Goal: Task Accomplishment & Management: Manage account settings

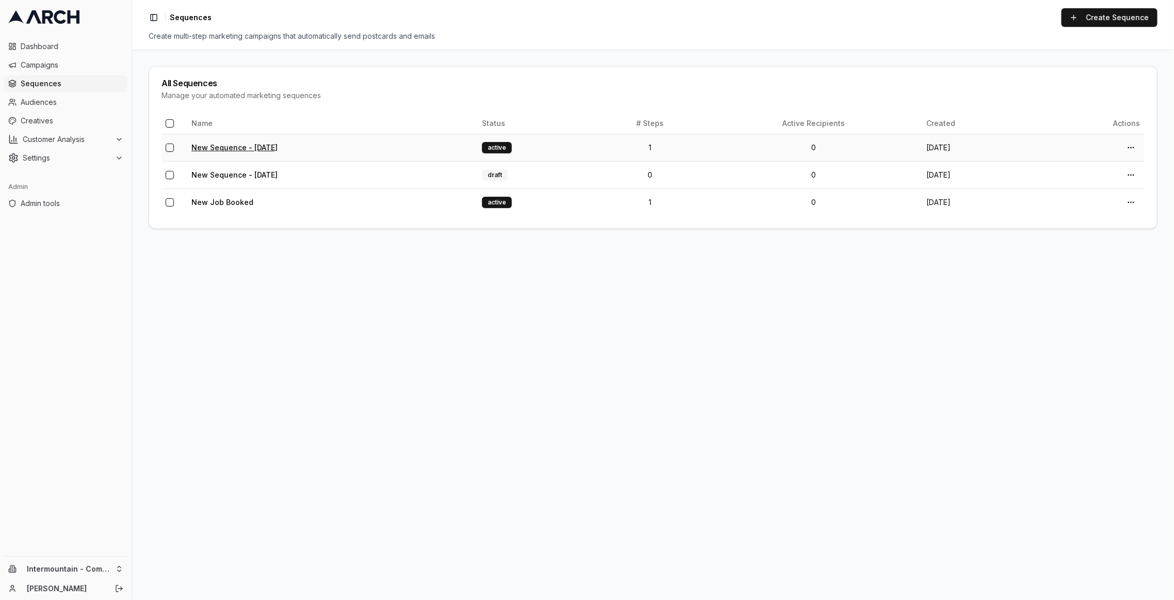
click at [278, 146] on link "New Sequence - Sep 8, 2025" at bounding box center [234, 147] width 86 height 9
click at [204, 203] on link "New Job Booked" at bounding box center [222, 202] width 62 height 9
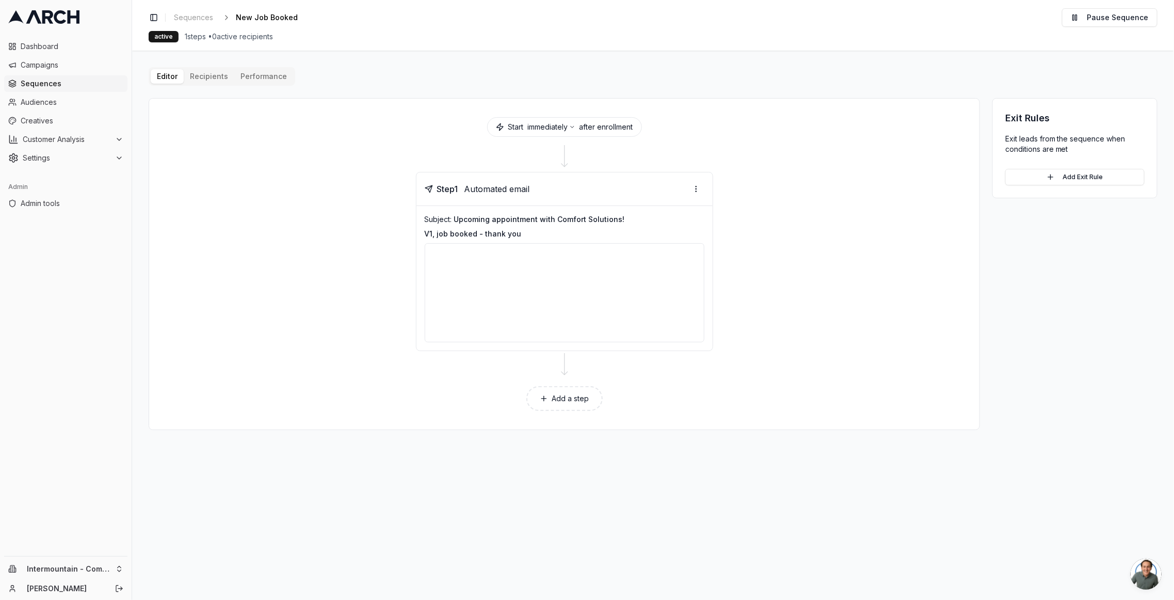
click at [202, 63] on main "Editor Recipients Performance Start immediately after enrollment Step 1 Automat…" at bounding box center [653, 325] width 1042 height 549
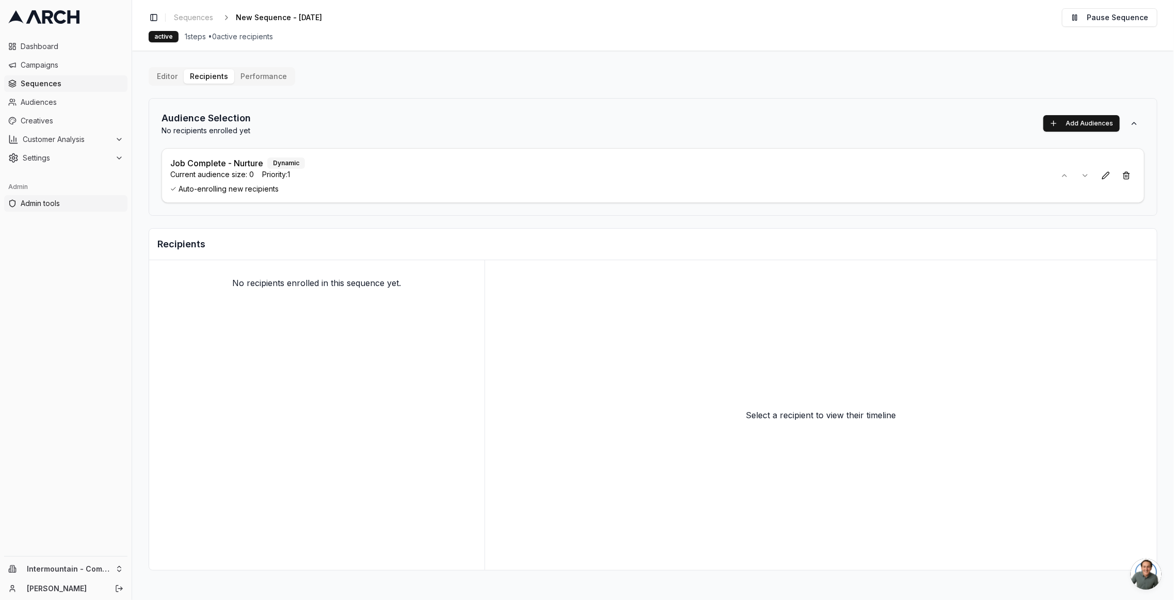
click at [46, 209] on link "Admin tools" at bounding box center [65, 203] width 123 height 17
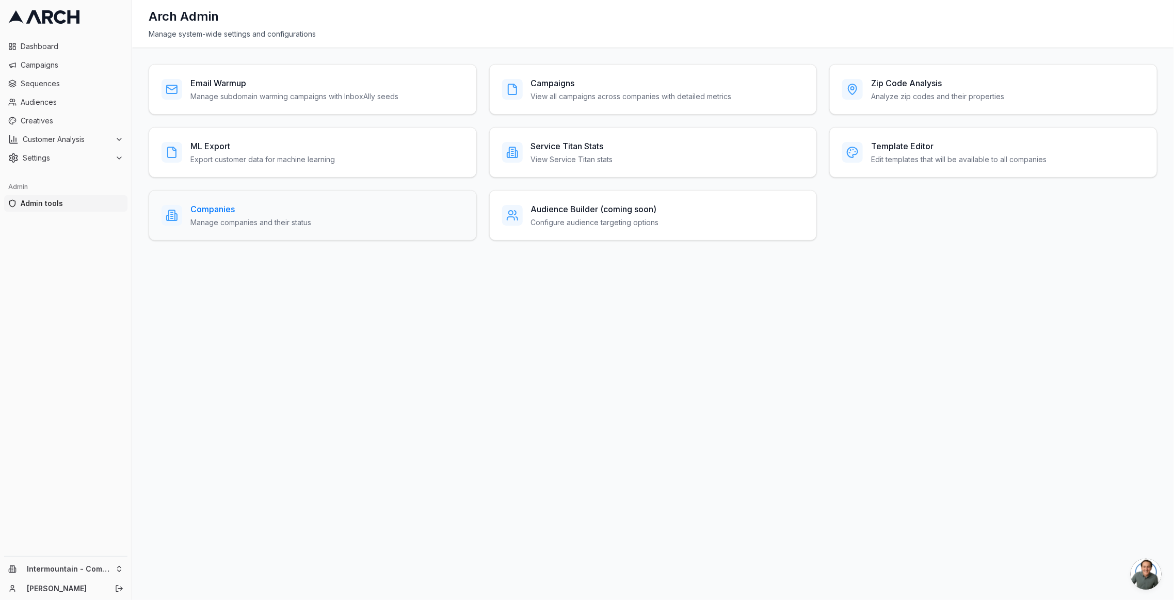
click at [225, 206] on h3 "Companies" at bounding box center [250, 209] width 121 height 12
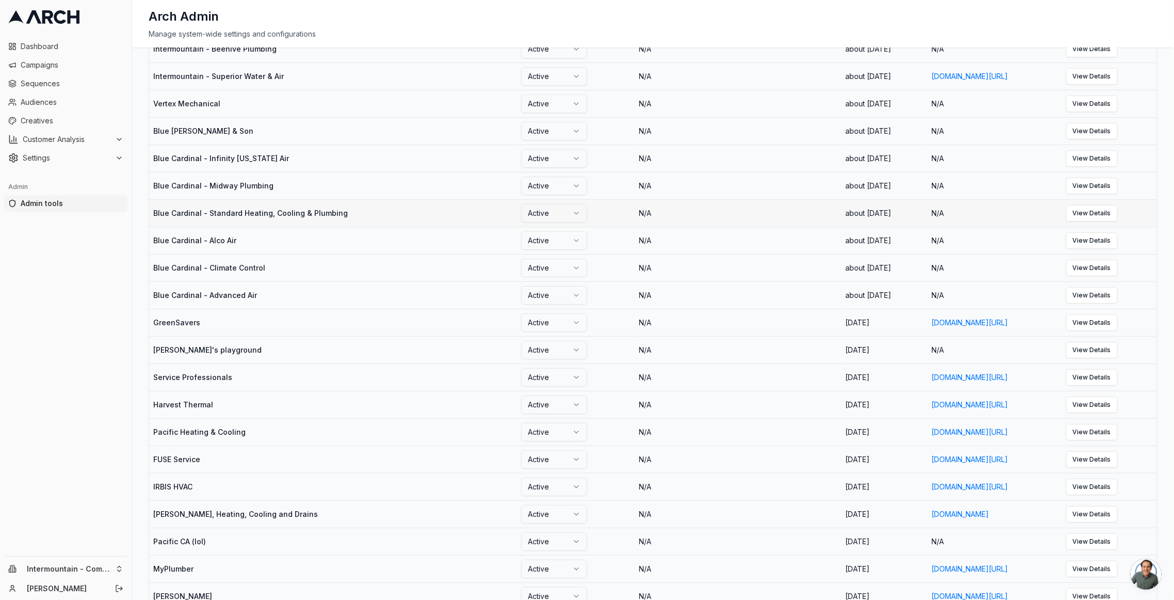
scroll to position [527, 0]
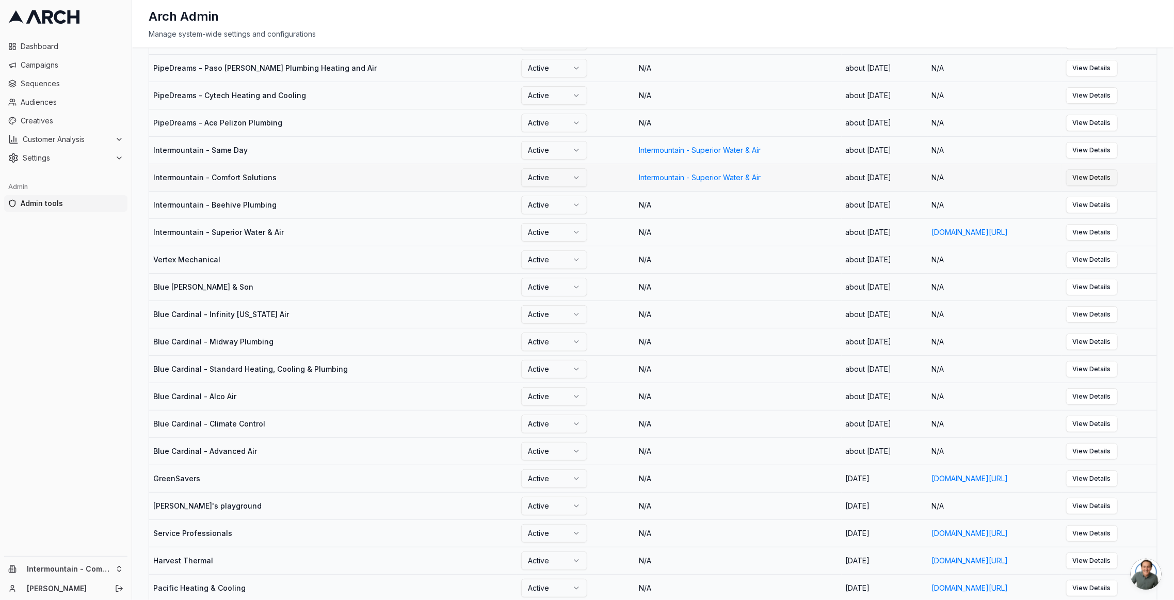
click at [1118, 175] on link "View Details" at bounding box center [1092, 177] width 52 height 17
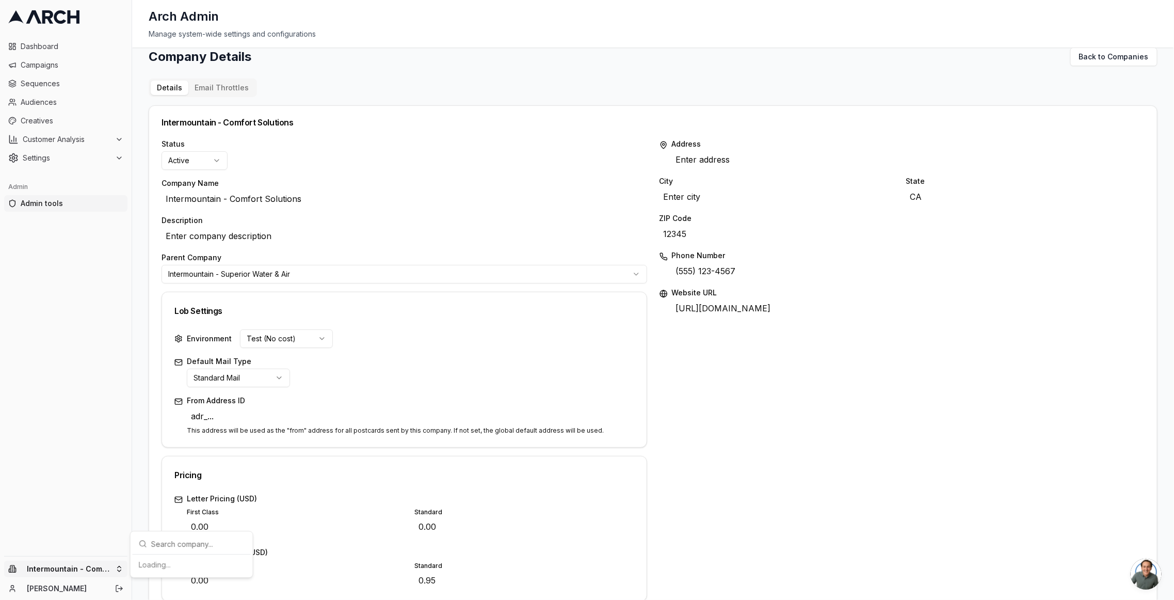
click at [60, 571] on html "Dashboard Campaigns Sequences Audiences Creatives Customer Analysis Settings Ad…" at bounding box center [587, 300] width 1174 height 600
click at [433, 89] on html "Dashboard Campaigns Sequences Audiences Creatives Customer Analysis Settings Ad…" at bounding box center [587, 300] width 1174 height 600
click at [1094, 408] on div "Address Enter address Edit City Enter city Edit State CA Edit ZIP Code 12345 Ed…" at bounding box center [901, 483] width 485 height 688
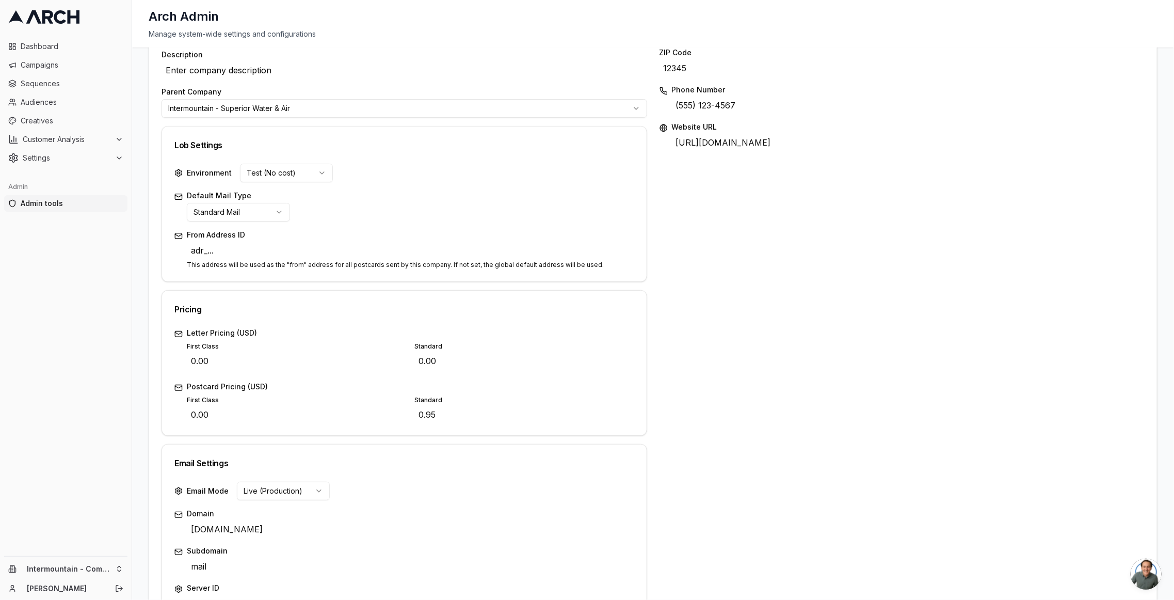
scroll to position [0, 0]
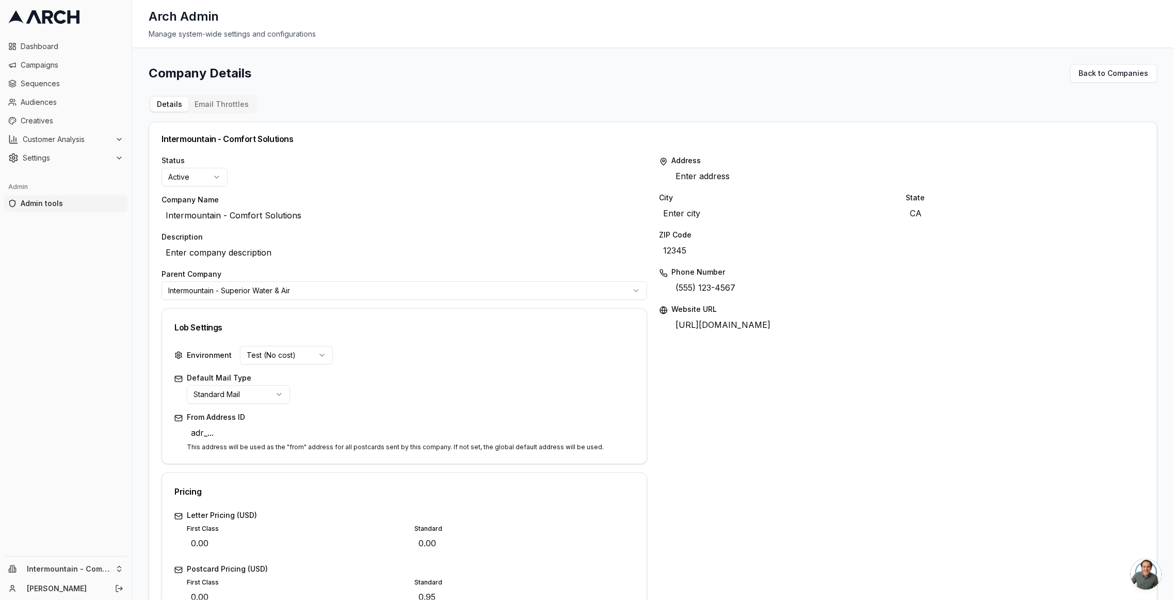
click at [238, 108] on button "Email Throttles" at bounding box center [221, 104] width 67 height 14
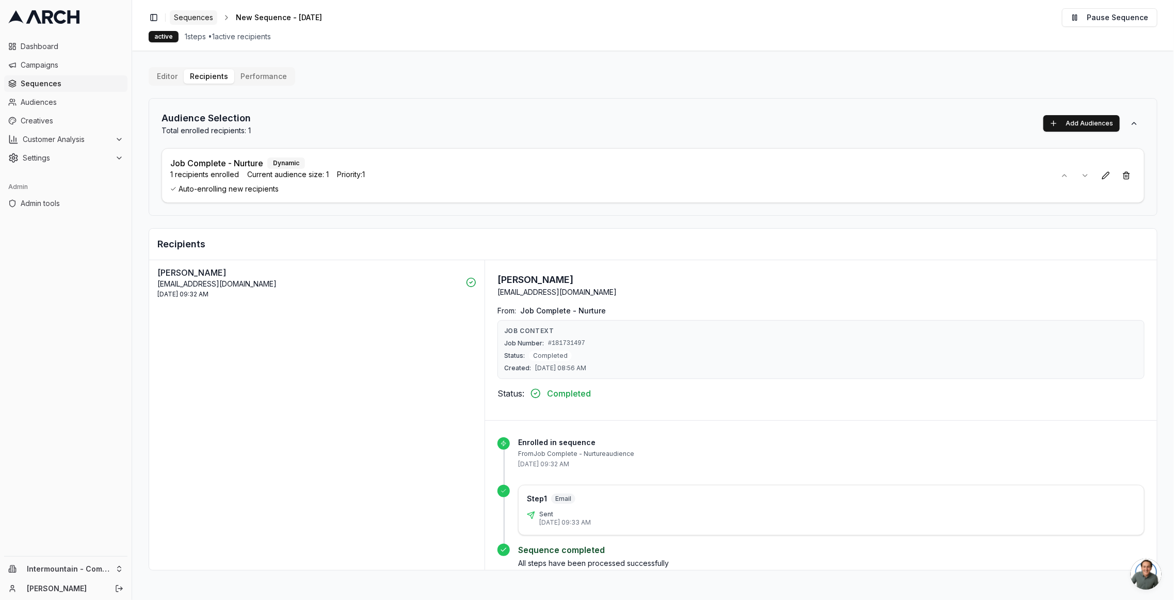
click at [207, 17] on span "Sequences" at bounding box center [193, 17] width 39 height 10
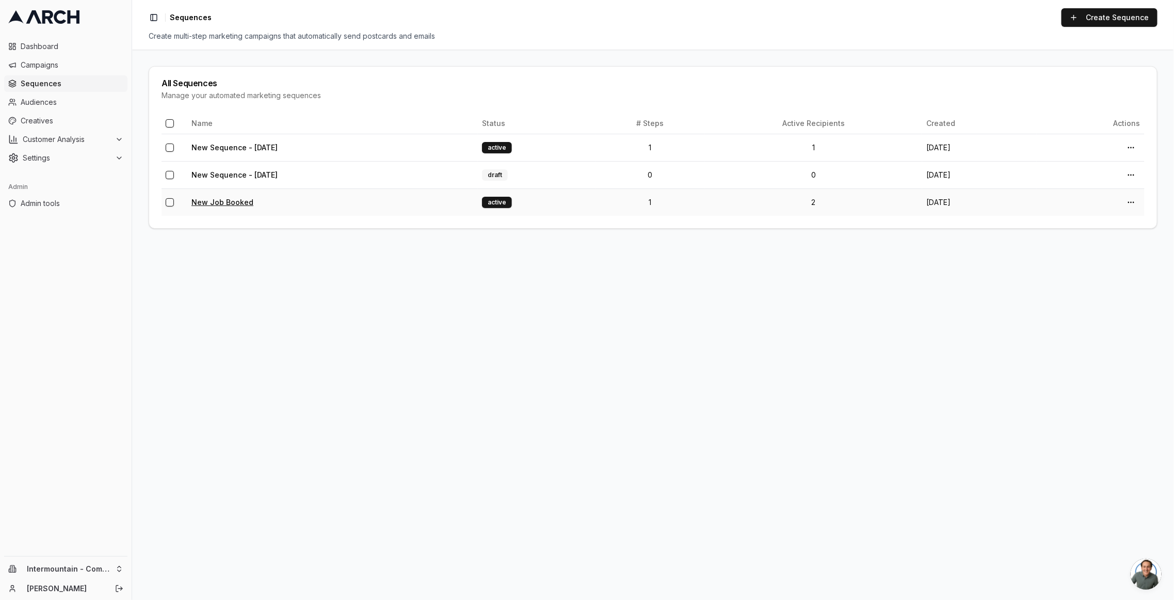
click at [229, 201] on link "New Job Booked" at bounding box center [222, 202] width 62 height 9
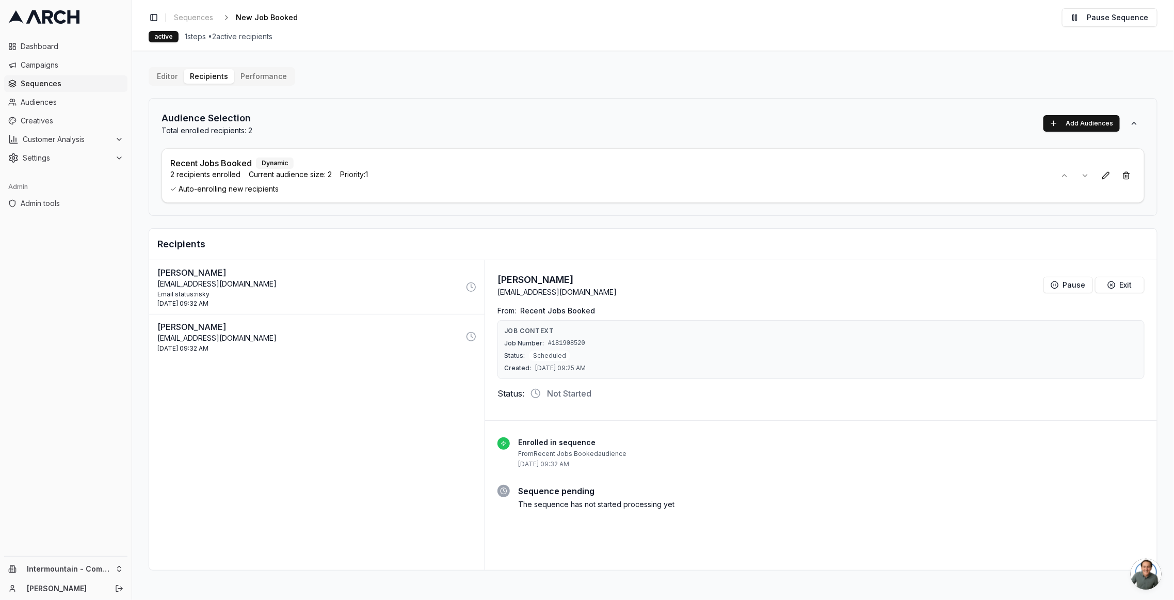
click at [316, 287] on div "Tibbs, Diana mamatibbs4@yahoo.com Email status: risky 8 Sep 2025 - 09:32 AM" at bounding box center [308, 286] width 302 height 41
click at [312, 330] on p "Mcdade, Luise" at bounding box center [308, 326] width 302 height 12
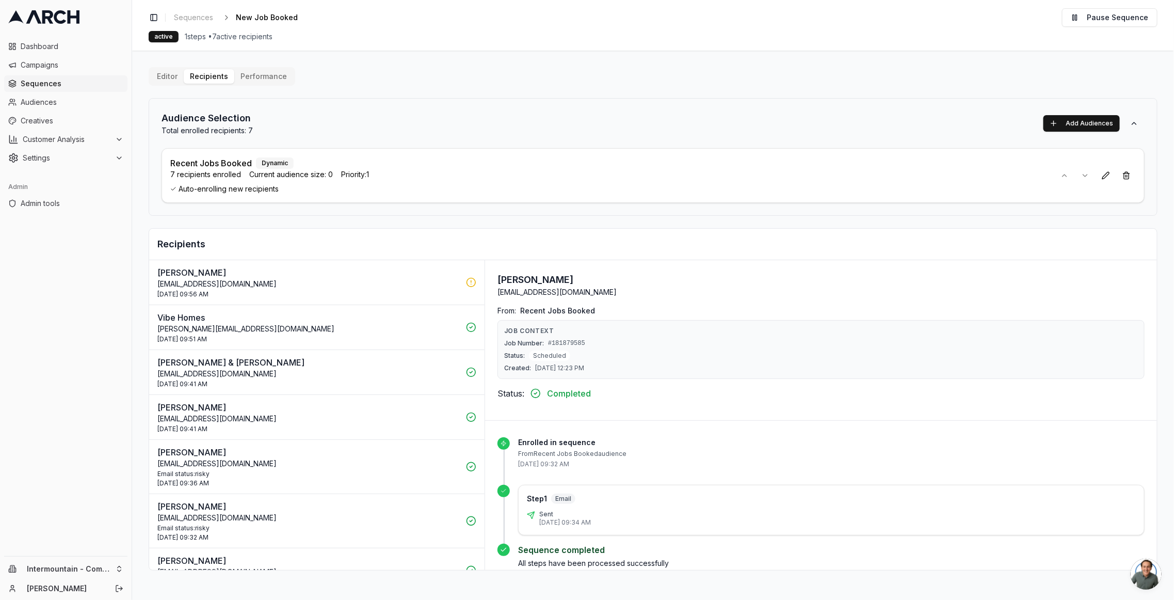
click at [379, 287] on div "Boman, Ted Tedboman@comcast.net 8 Sep 2025 - 09:56 AM" at bounding box center [308, 282] width 302 height 32
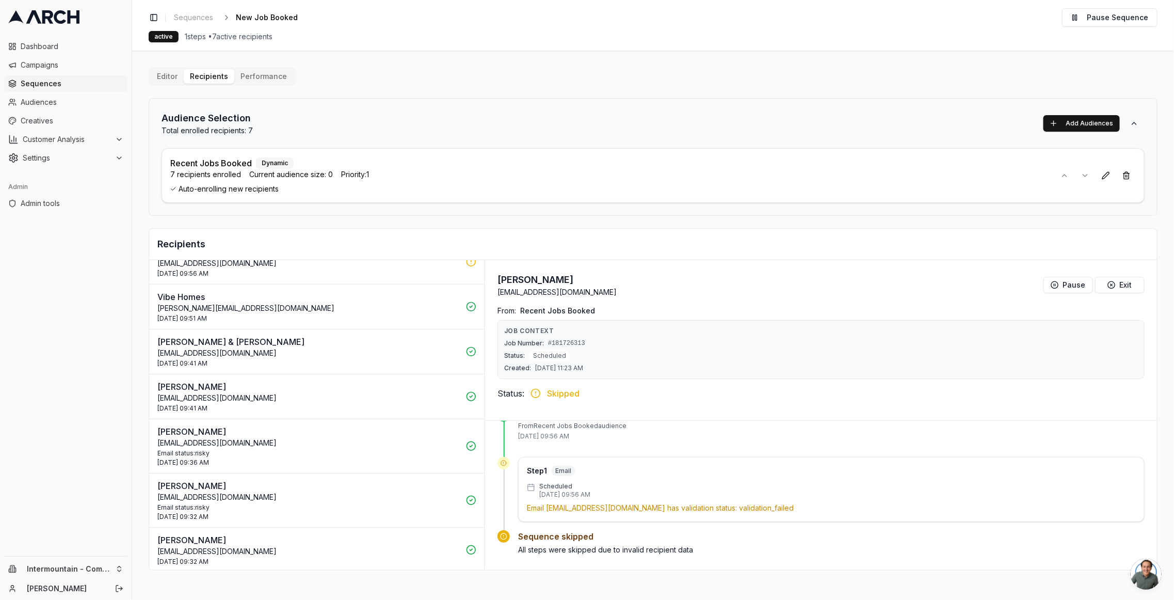
scroll to position [21, 0]
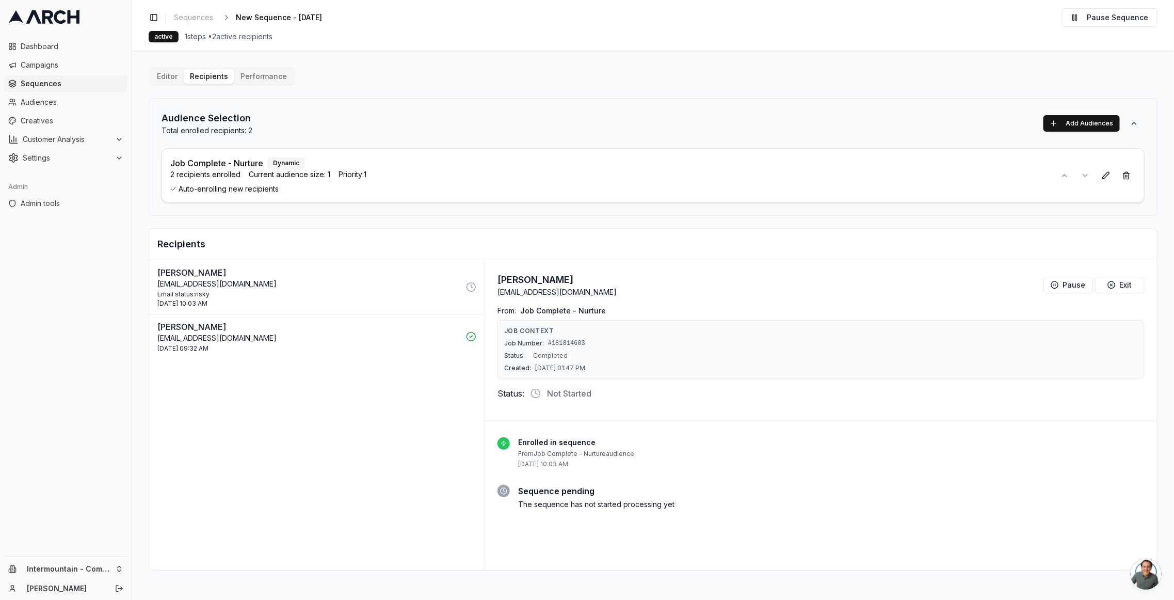
click at [422, 295] on div "Email status: risky" at bounding box center [308, 294] width 302 height 8
click at [369, 326] on p "[PERSON_NAME]" at bounding box center [308, 326] width 302 height 12
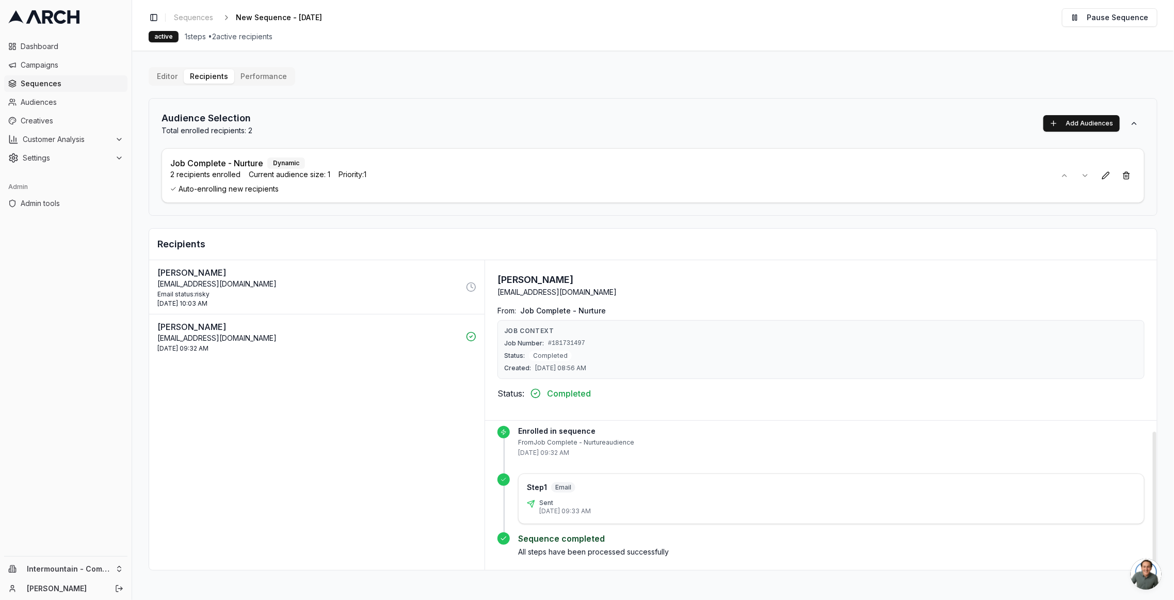
scroll to position [11, 0]
click at [367, 271] on p "[PERSON_NAME]" at bounding box center [308, 272] width 302 height 12
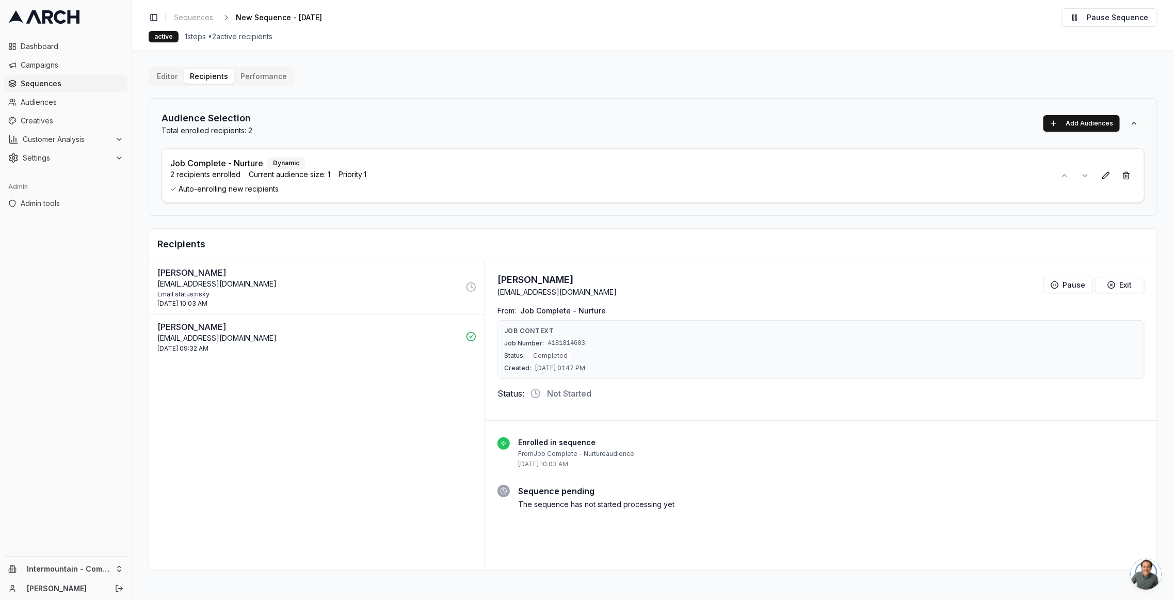
scroll to position [0, 0]
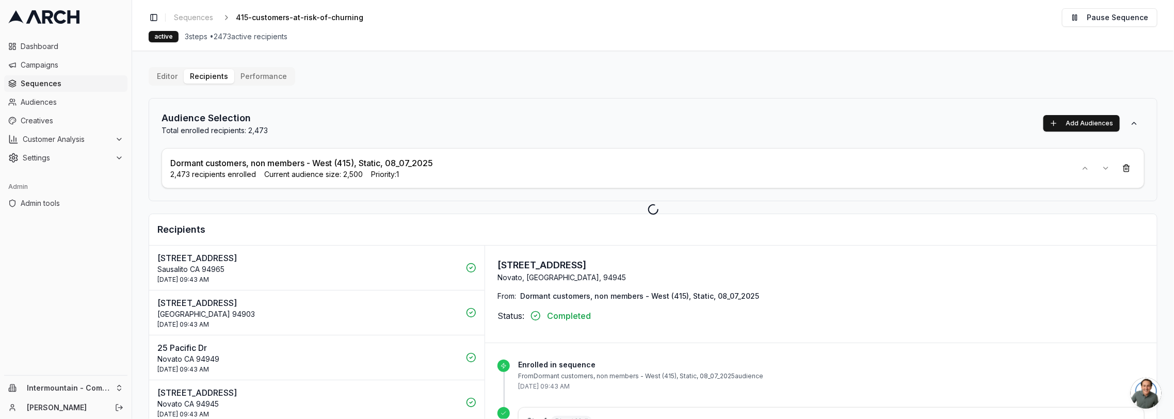
scroll to position [151, 0]
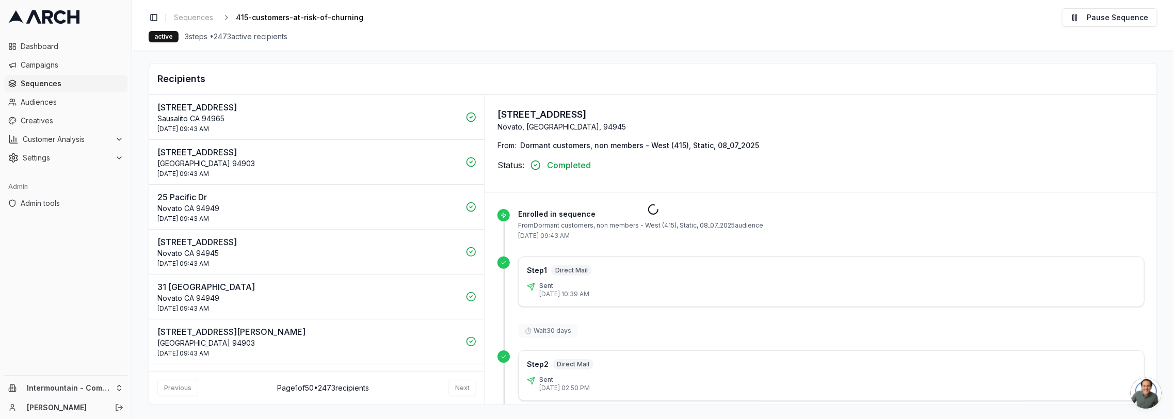
click at [84, 195] on div "Admin" at bounding box center [65, 187] width 123 height 17
click at [84, 197] on link "Admin tools" at bounding box center [65, 203] width 123 height 17
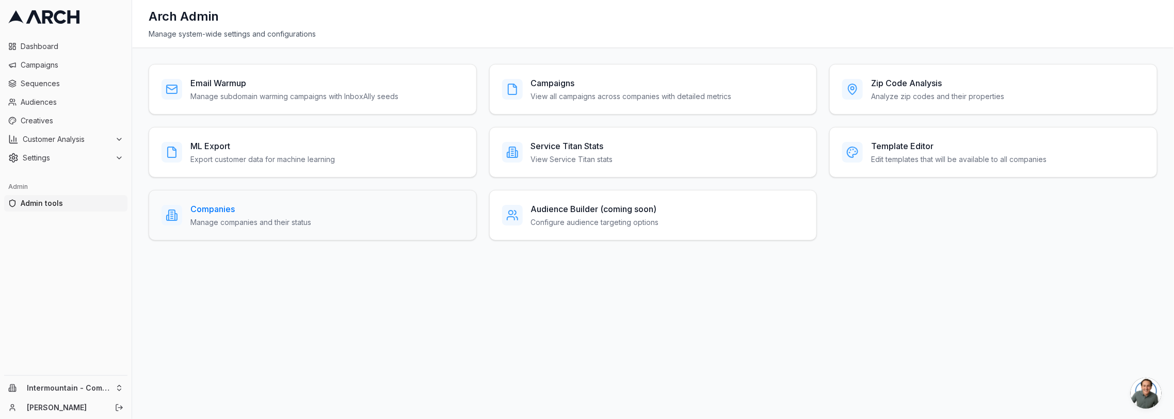
click at [311, 218] on p "Manage companies and their status" at bounding box center [250, 222] width 121 height 10
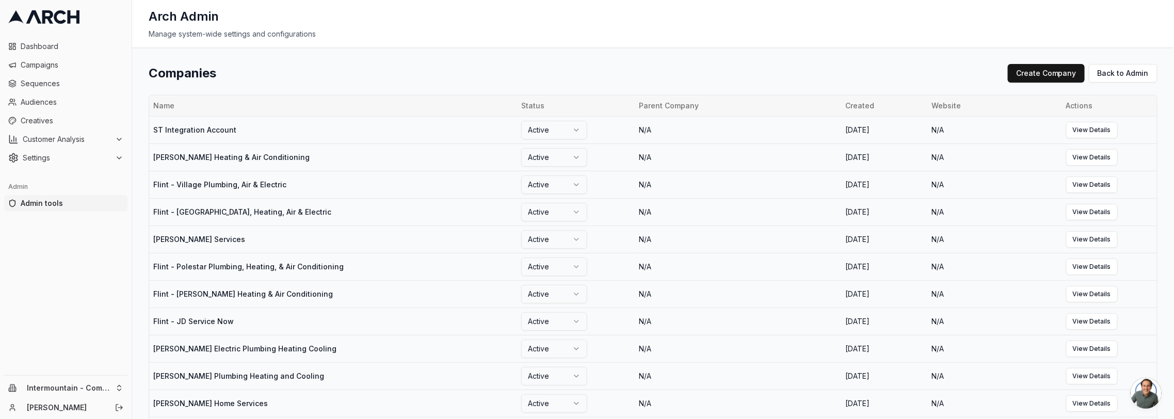
click at [841, 101] on th "Created" at bounding box center [884, 105] width 86 height 21
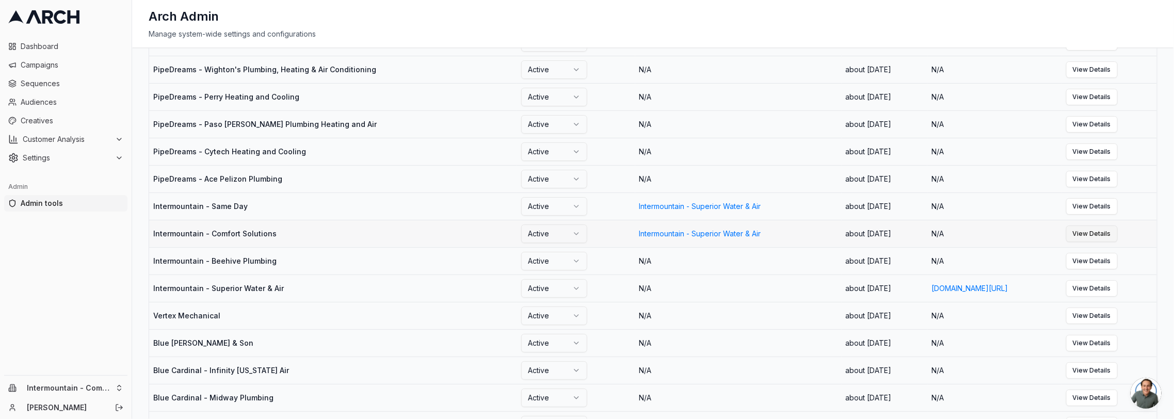
click at [1118, 236] on link "View Details" at bounding box center [1092, 233] width 52 height 17
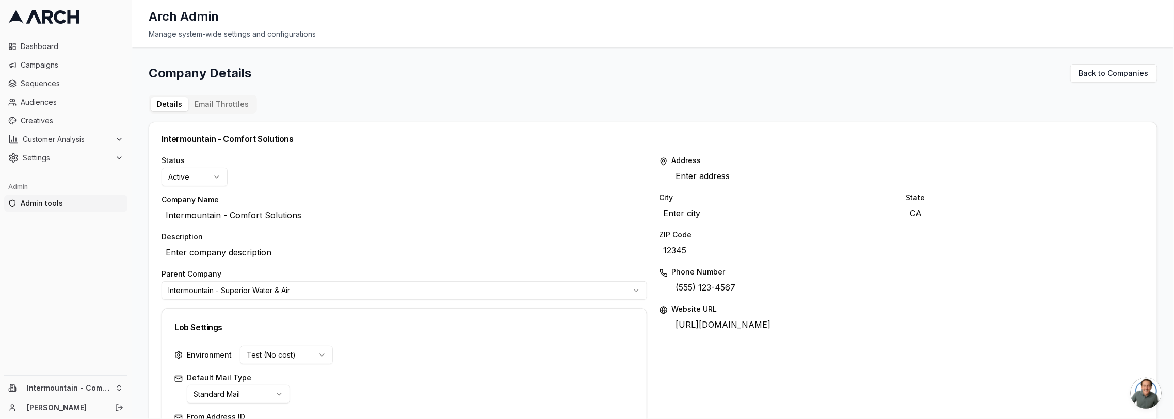
click at [198, 98] on button "Email Throttles" at bounding box center [221, 104] width 67 height 14
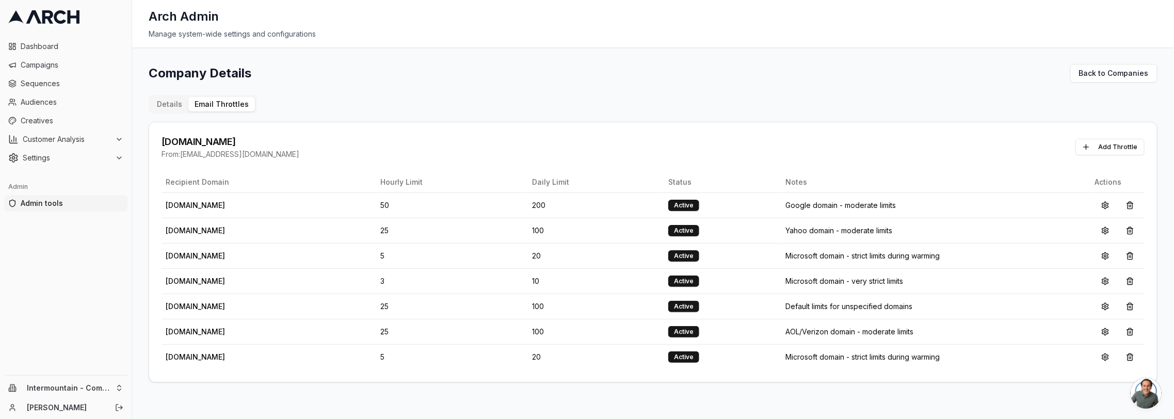
drag, startPoint x: 193, startPoint y: 106, endPoint x: 268, endPoint y: 110, distance: 74.9
click at [268, 110] on div "Details Email Throttles [DOMAIN_NAME] From: [EMAIL_ADDRESS][DOMAIN_NAME] Add Th…" at bounding box center [653, 238] width 1009 height 287
